Goal: Navigation & Orientation: Understand site structure

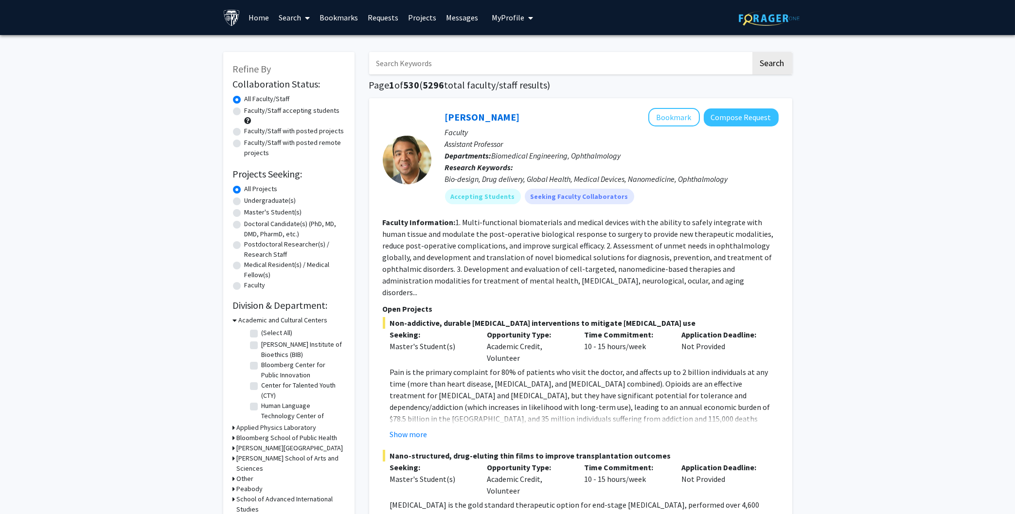
click at [455, 24] on link "Messages" at bounding box center [462, 17] width 42 height 34
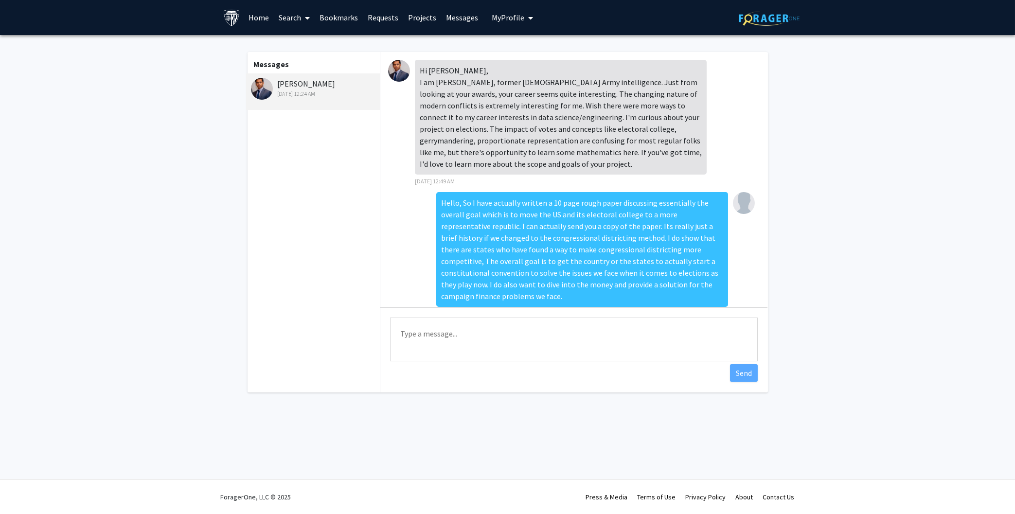
scroll to position [1102, 0]
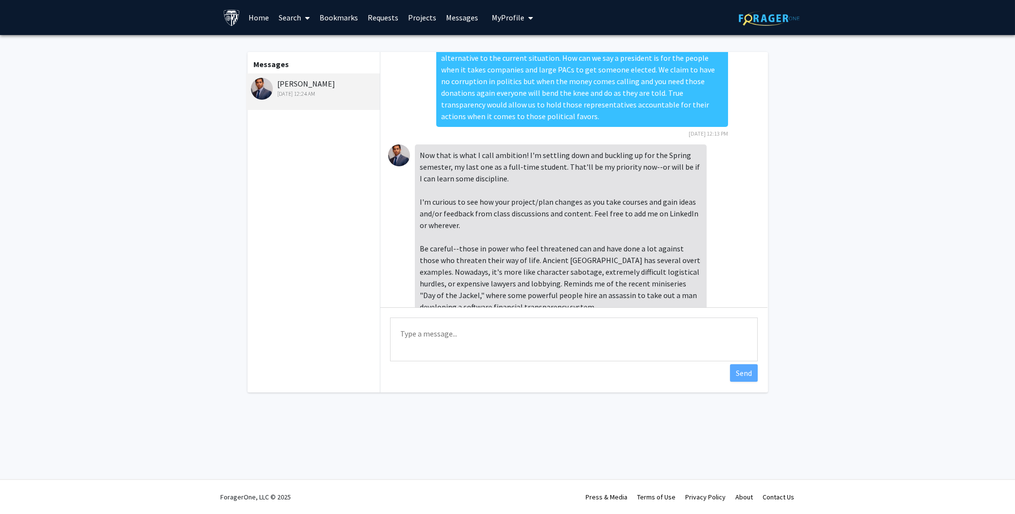
click at [381, 17] on link "Requests" at bounding box center [383, 17] width 40 height 34
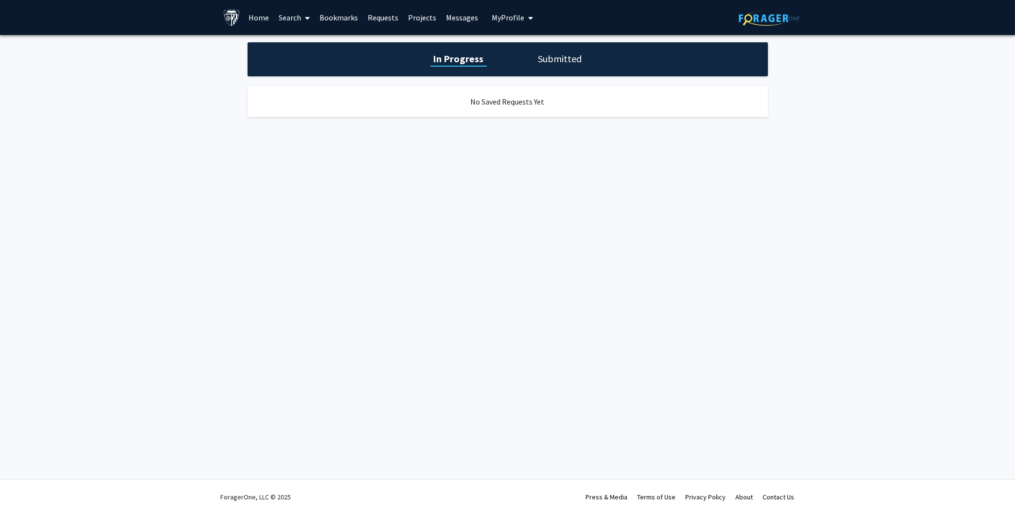
click at [264, 14] on link "Home" at bounding box center [259, 17] width 30 height 34
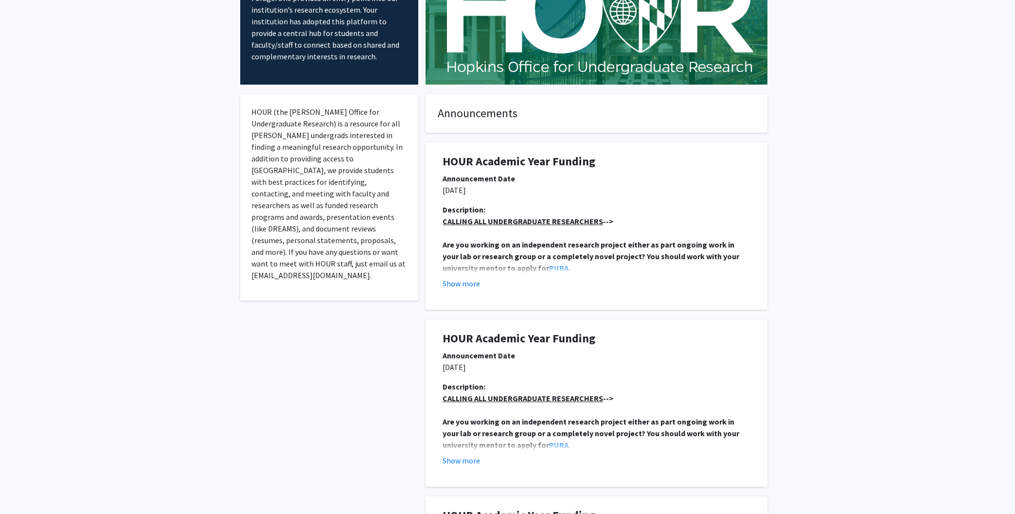
scroll to position [104, 0]
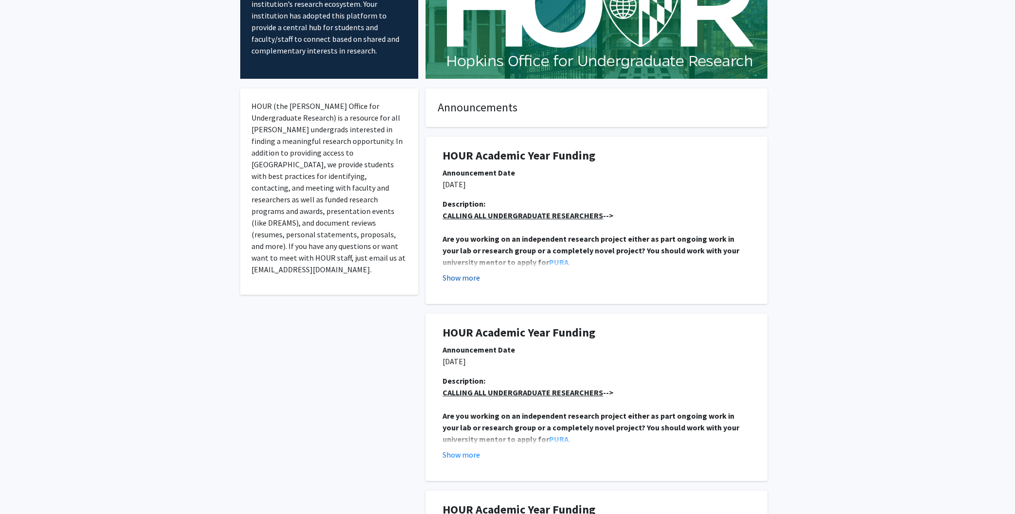
click at [469, 280] on button "Show more" at bounding box center [460, 278] width 37 height 12
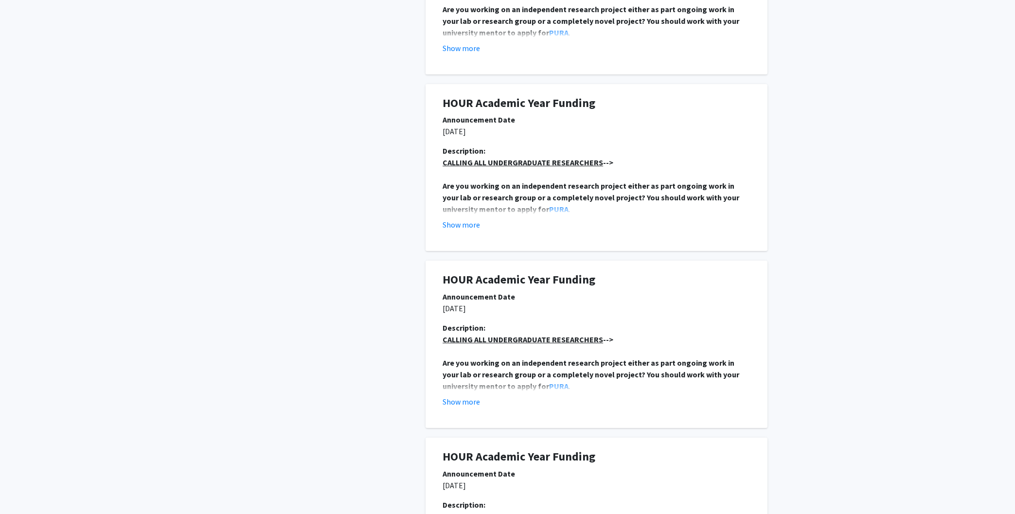
scroll to position [1929, 0]
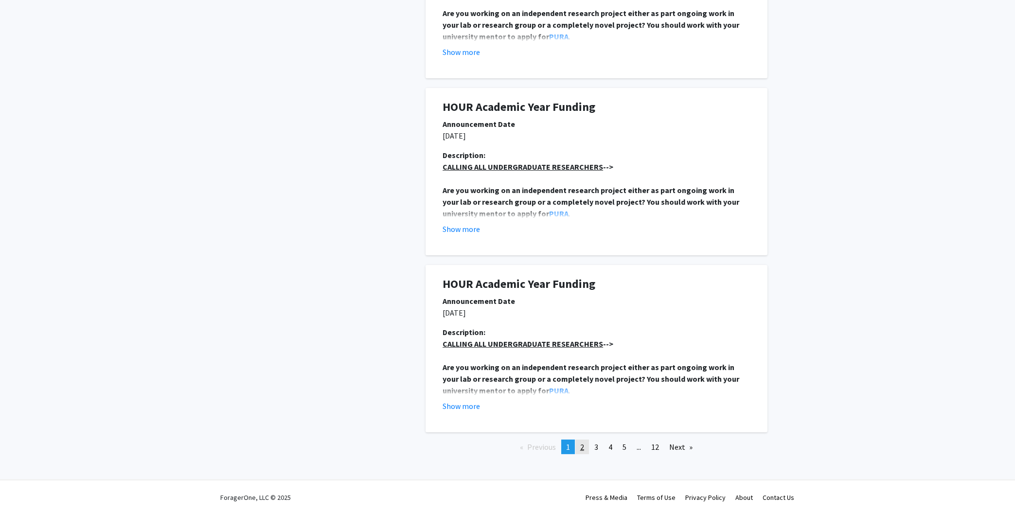
click at [582, 443] on span "2" at bounding box center [582, 447] width 4 height 10
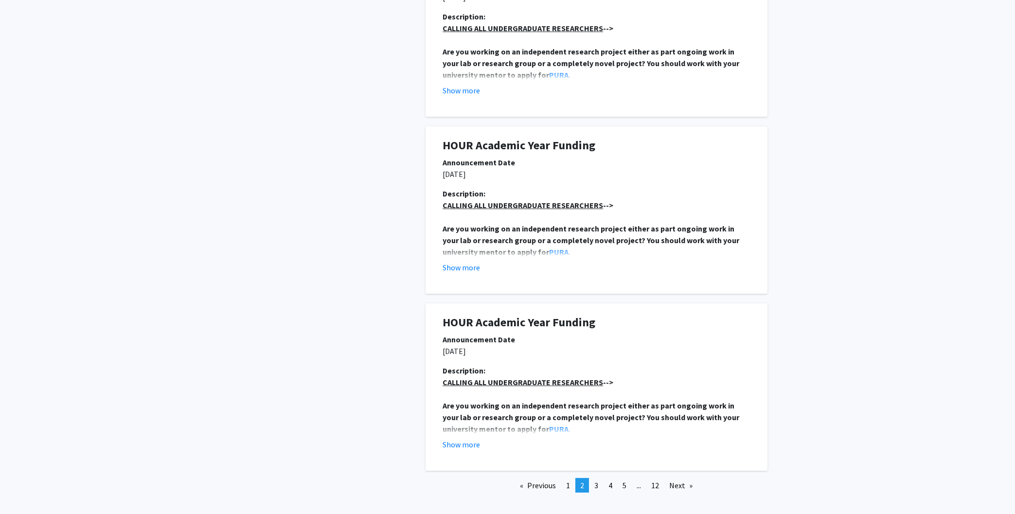
scroll to position [1567, 0]
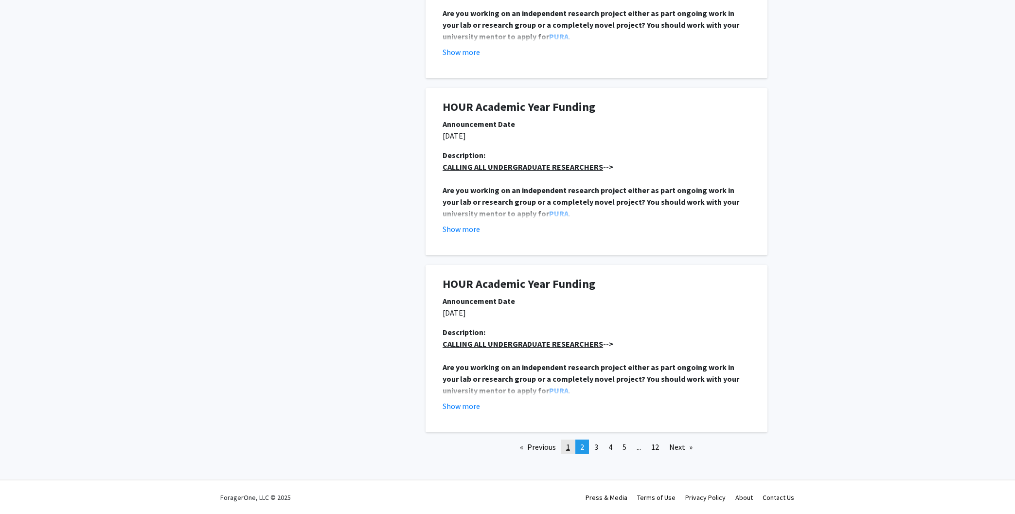
click at [567, 447] on span "1" at bounding box center [568, 447] width 4 height 10
click at [623, 447] on span "5" at bounding box center [624, 447] width 4 height 10
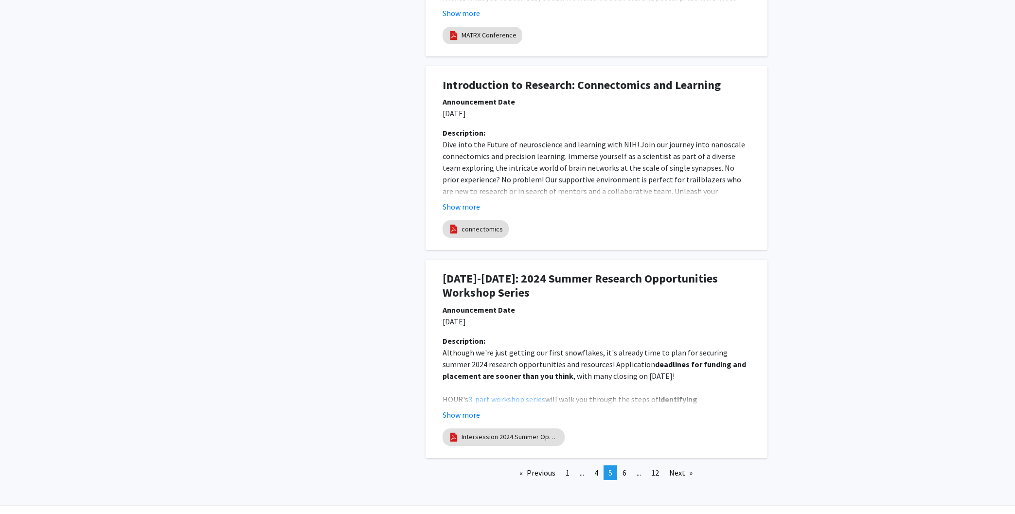
scroll to position [1760, 0]
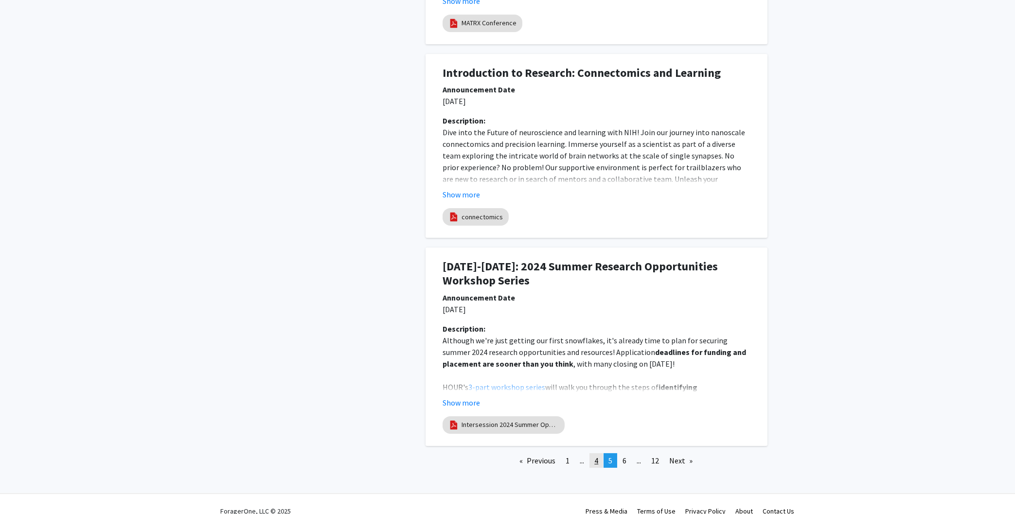
click at [595, 453] on link "page 4" at bounding box center [596, 460] width 14 height 15
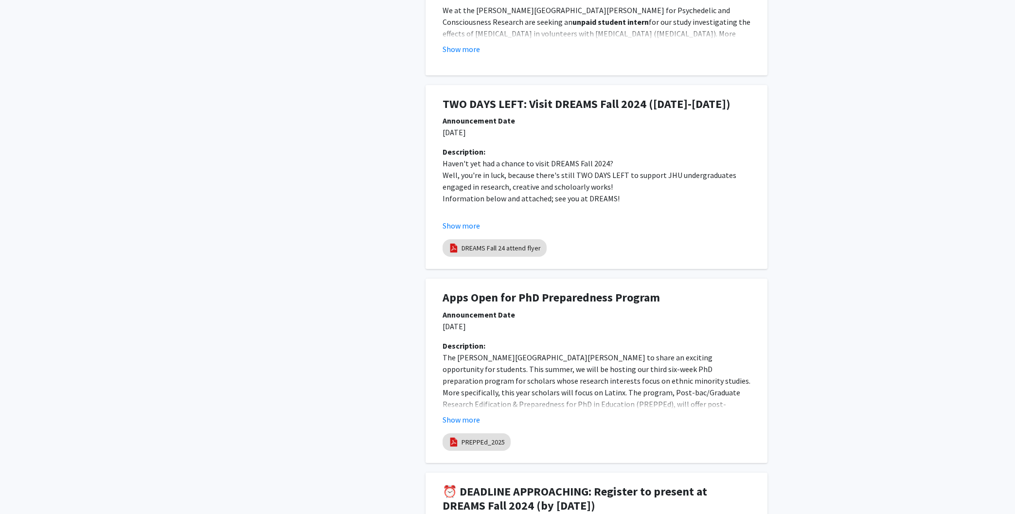
scroll to position [1042, 0]
